Goal: Information Seeking & Learning: Compare options

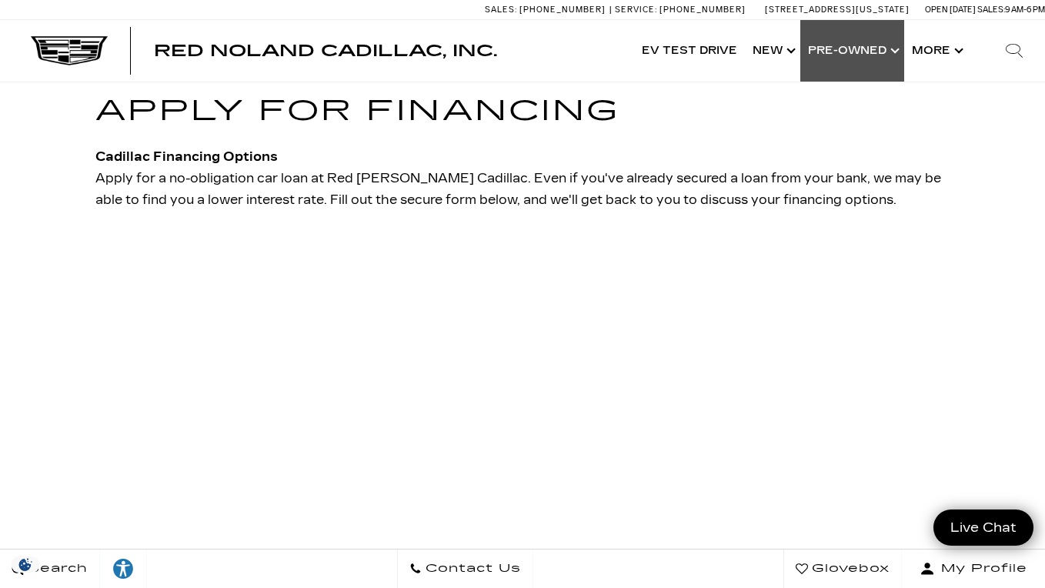
click at [818, 57] on link "Show Pre-Owned" at bounding box center [852, 51] width 104 height 62
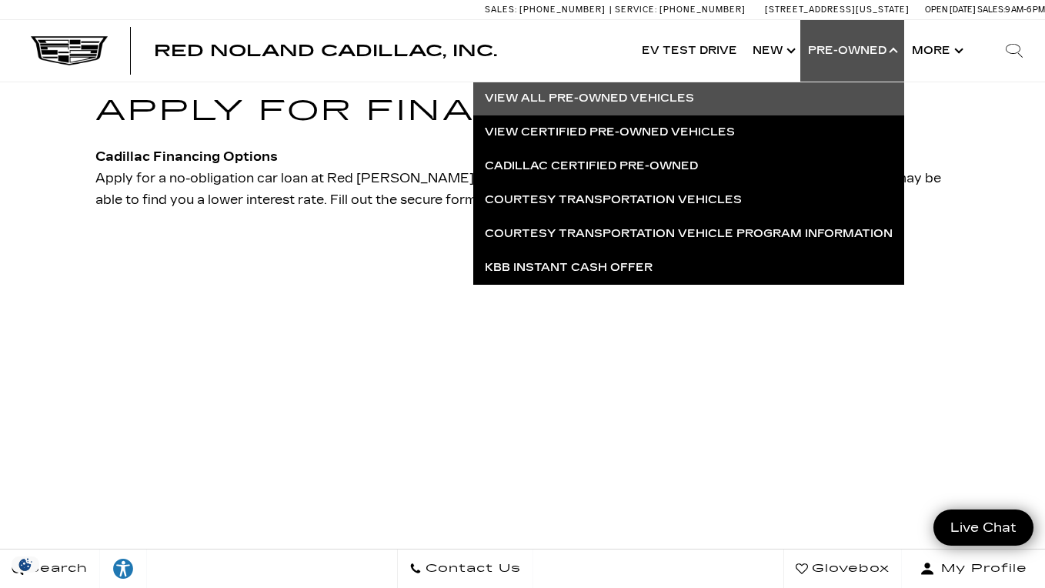
click at [597, 91] on link "View All Pre-Owned Vehicles" at bounding box center [688, 99] width 431 height 34
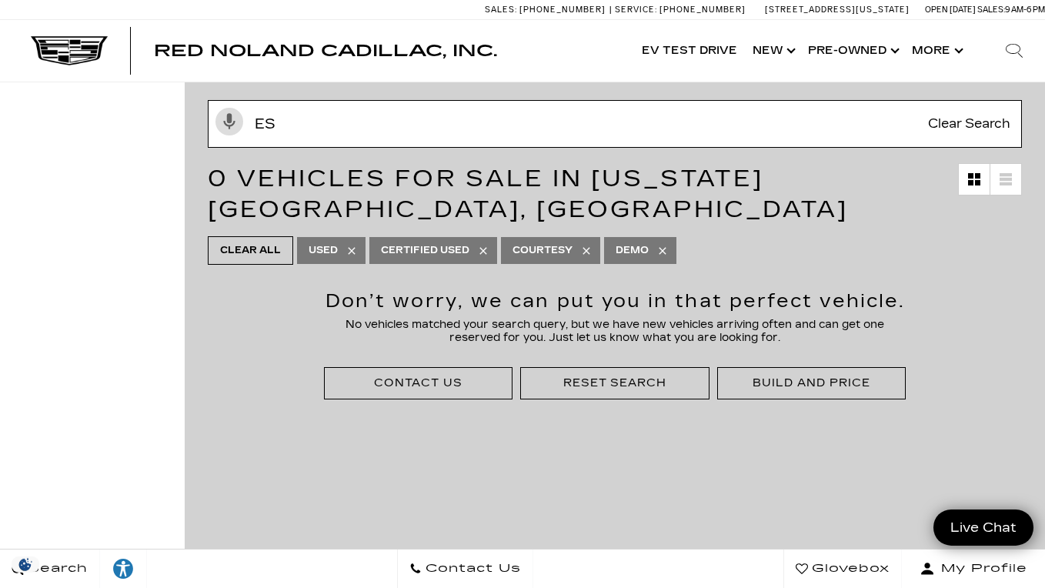
type input "e"
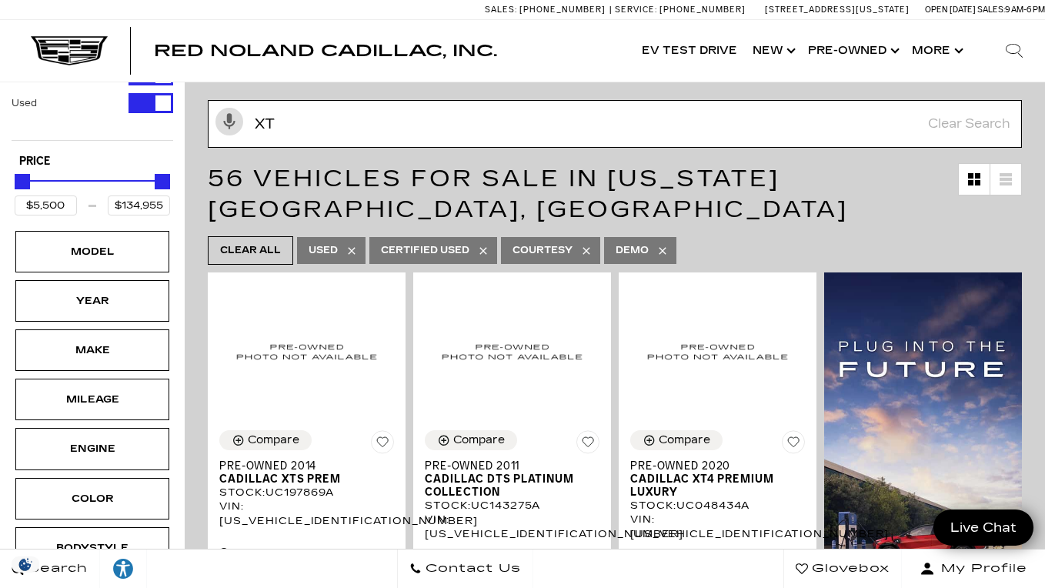
type input "xt6"
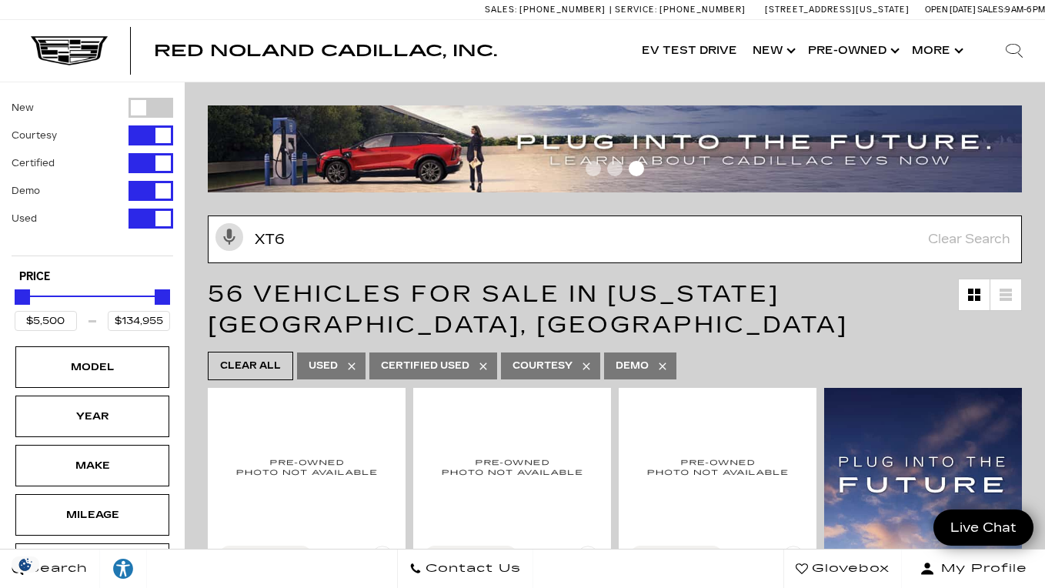
type input "$60,500"
type input "$72,603"
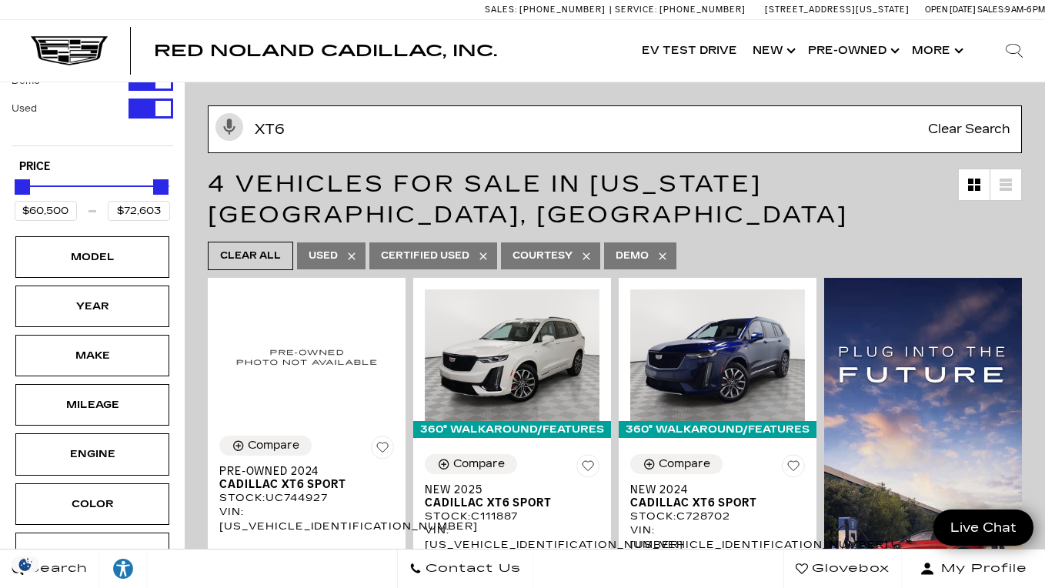
scroll to position [170, 0]
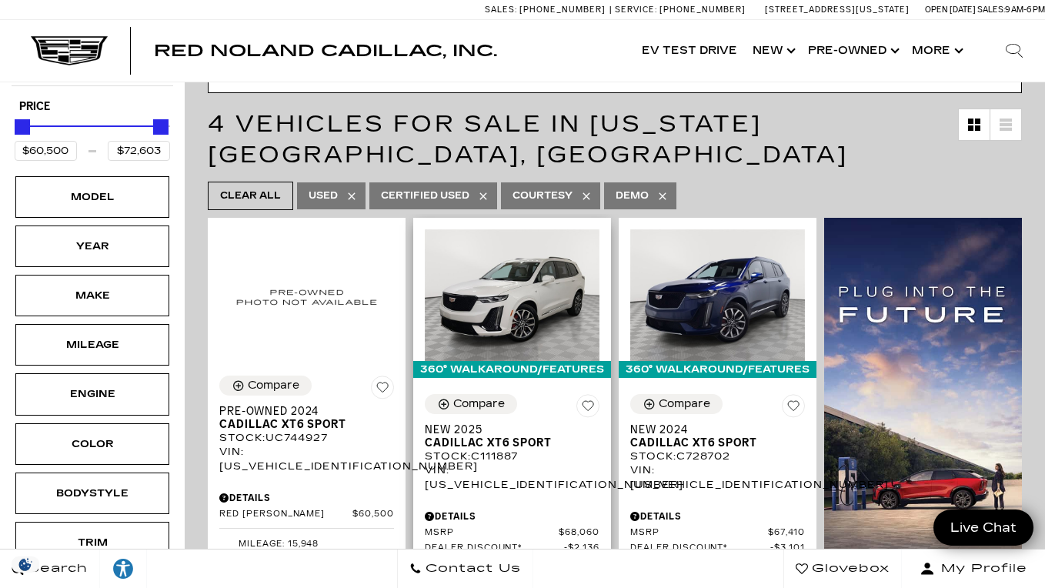
type input "xt6"
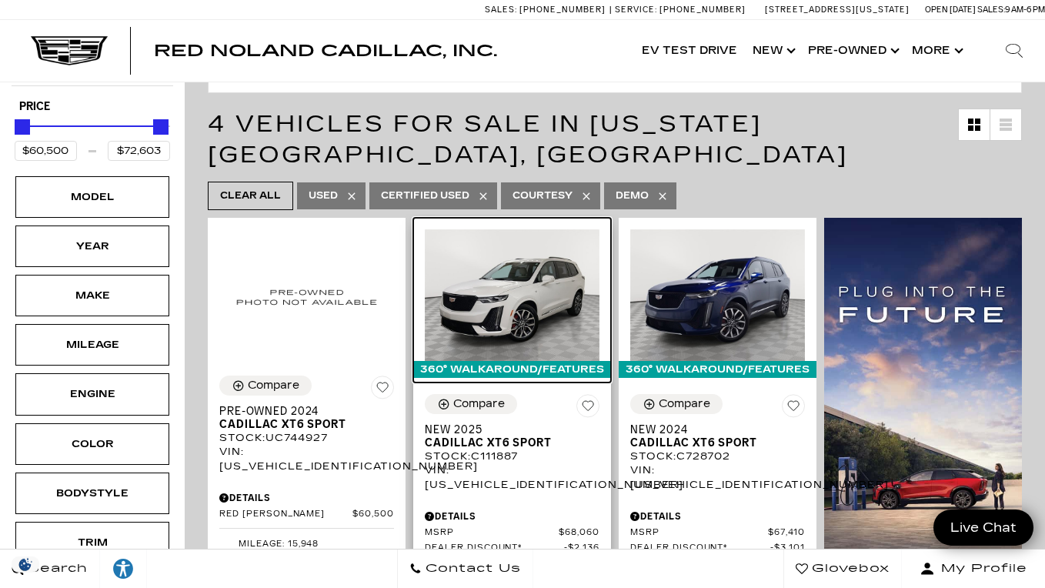
click at [503, 306] on img at bounding box center [512, 294] width 175 height 131
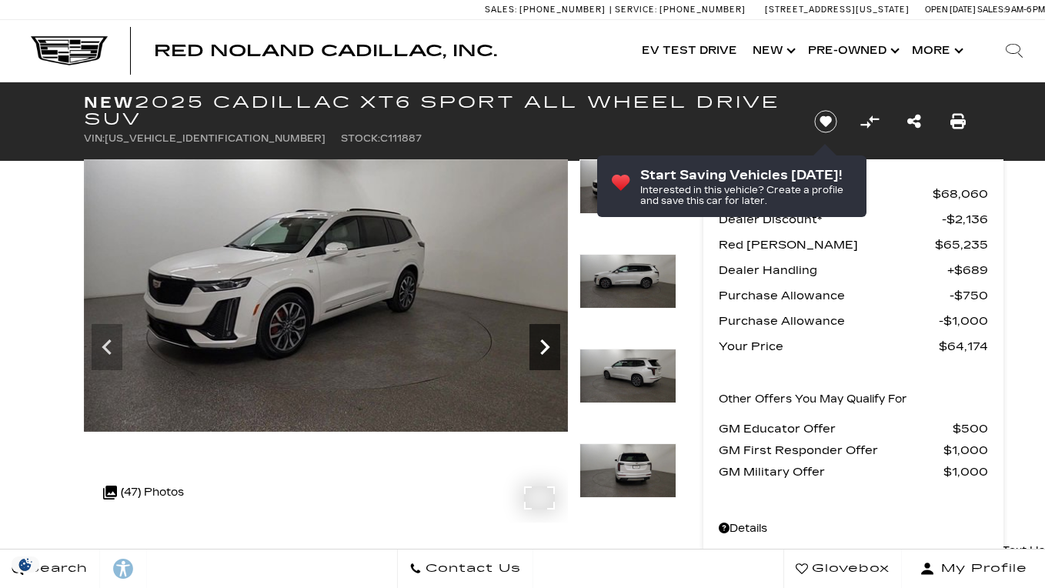
click at [549, 335] on icon "Next" at bounding box center [544, 347] width 31 height 31
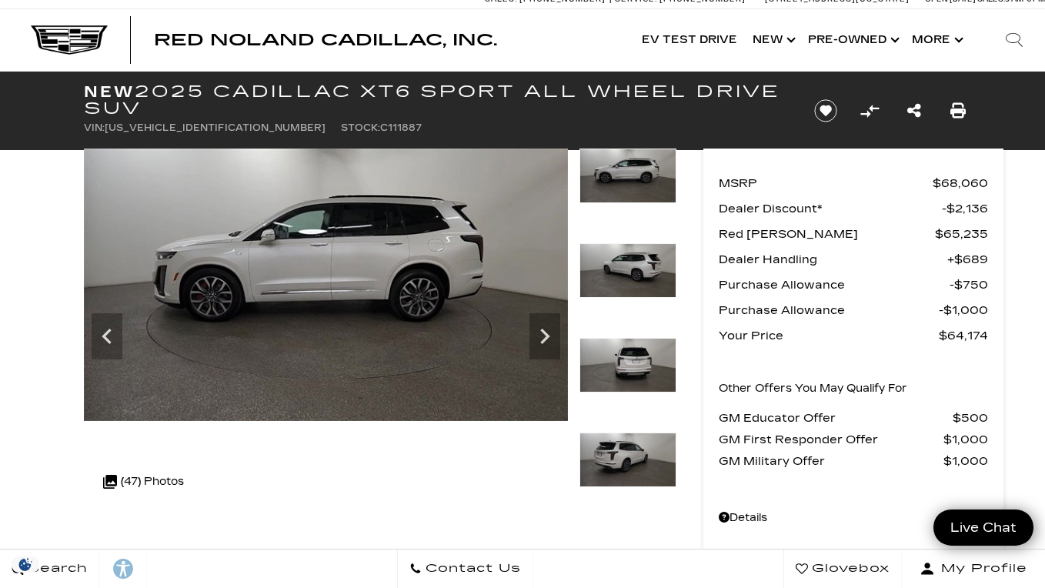
click at [635, 459] on img at bounding box center [627, 459] width 97 height 55
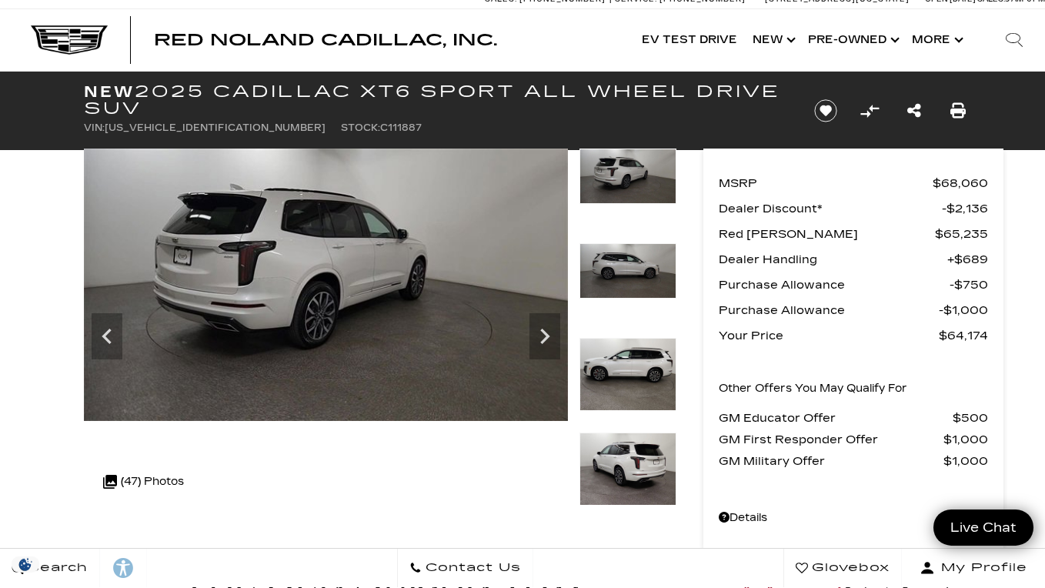
click at [618, 467] on img at bounding box center [627, 468] width 97 height 73
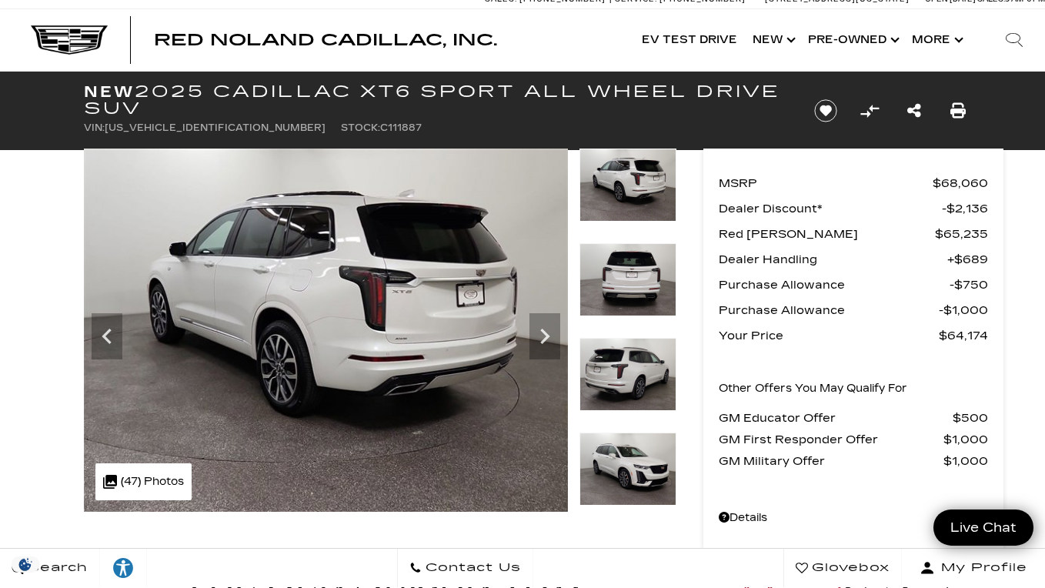
click at [628, 455] on img at bounding box center [627, 468] width 97 height 73
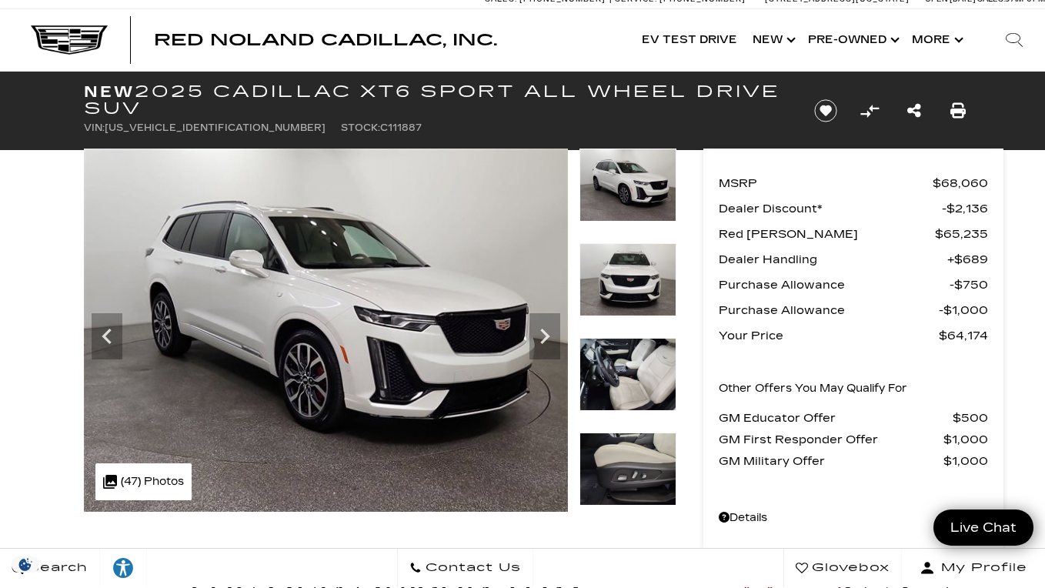
click at [628, 455] on img at bounding box center [627, 468] width 97 height 73
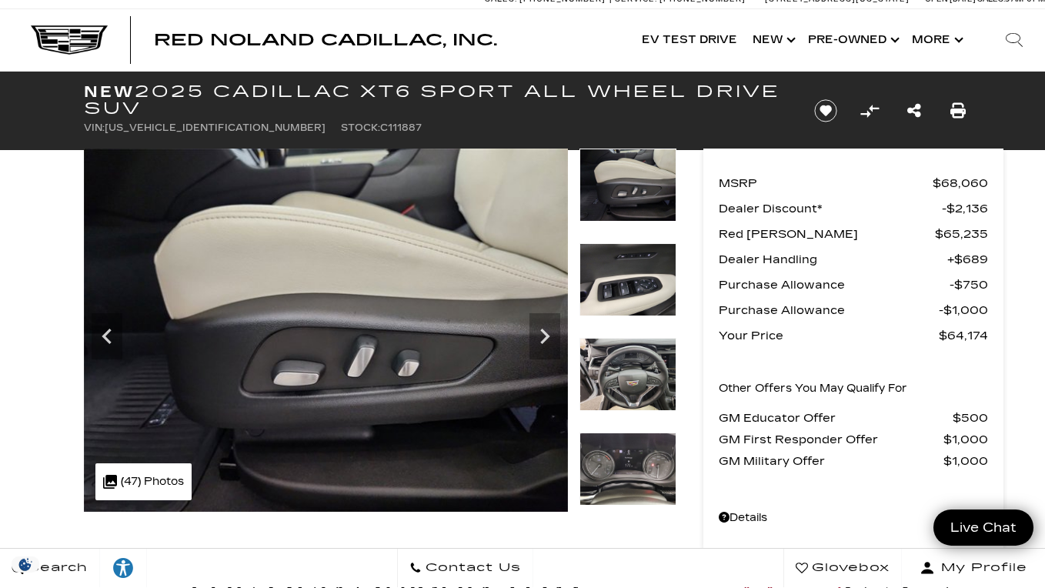
click at [628, 455] on img at bounding box center [627, 468] width 97 height 73
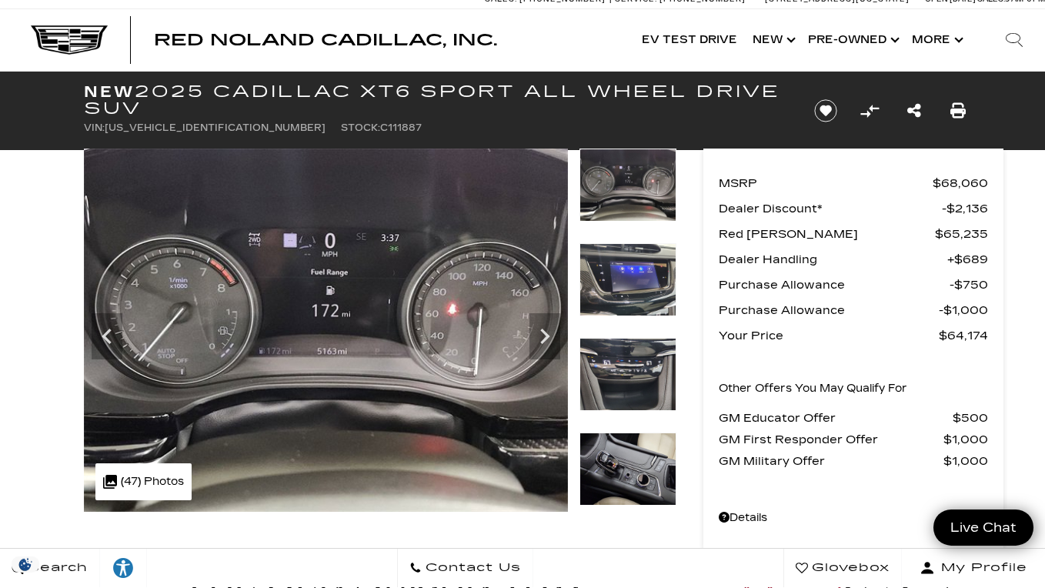
click at [628, 455] on img at bounding box center [627, 468] width 97 height 73
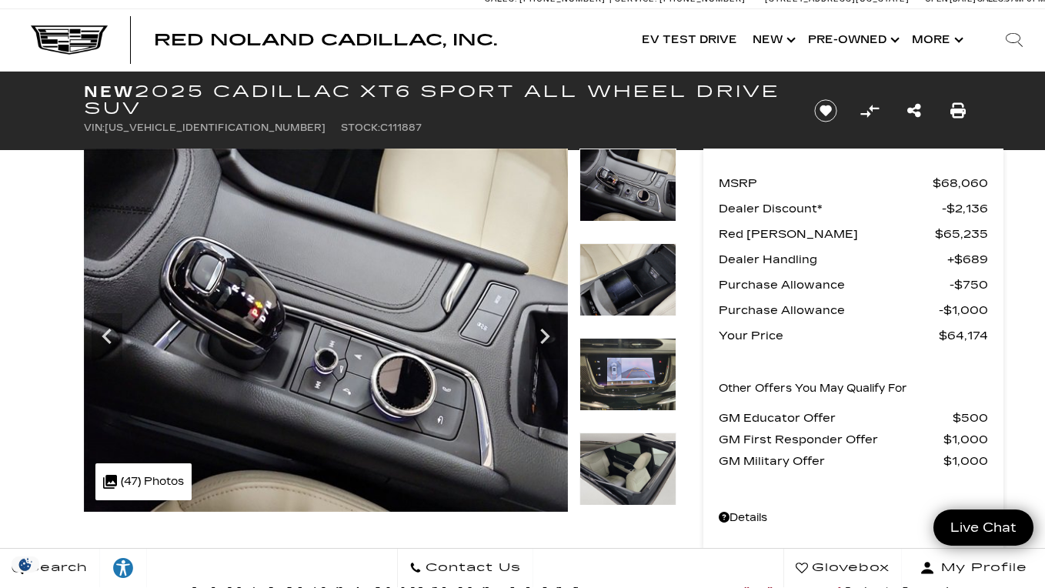
click at [635, 478] on img at bounding box center [627, 468] width 97 height 73
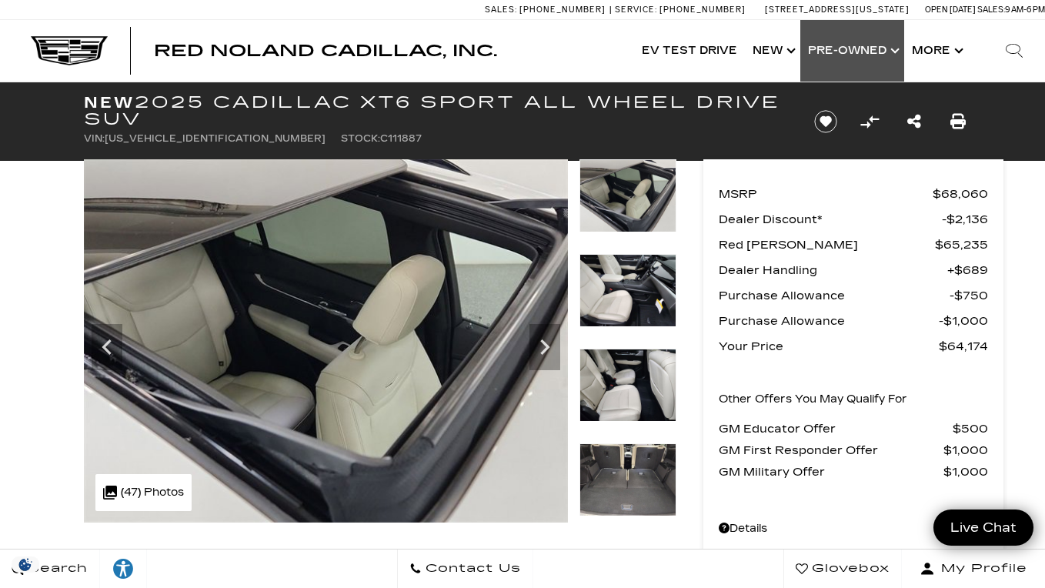
click at [862, 58] on link "Show Pre-Owned" at bounding box center [852, 51] width 104 height 62
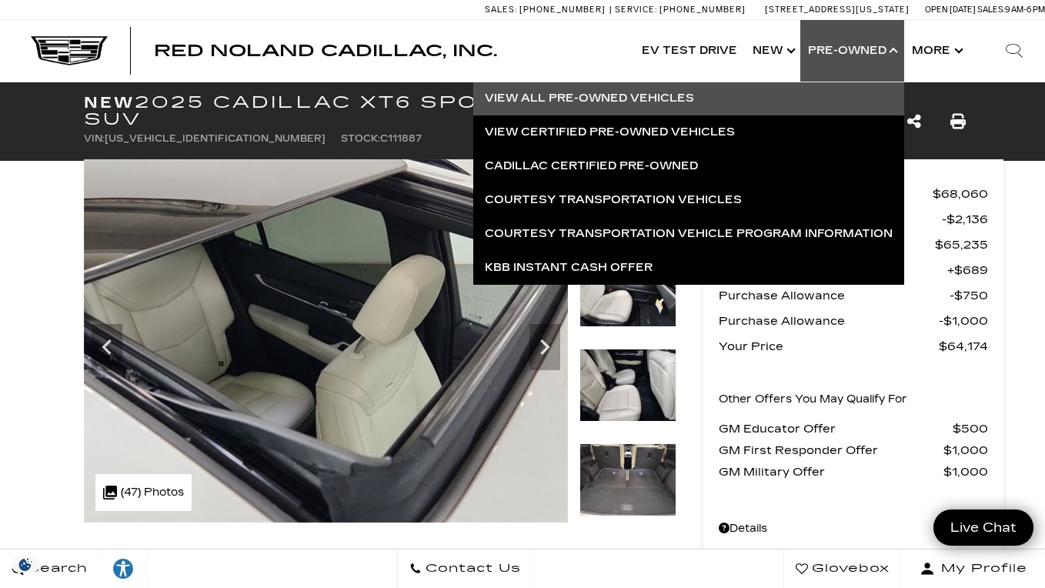
click at [675, 102] on link "View All Pre-Owned Vehicles" at bounding box center [688, 99] width 431 height 34
